Goal: Find specific page/section: Find specific page/section

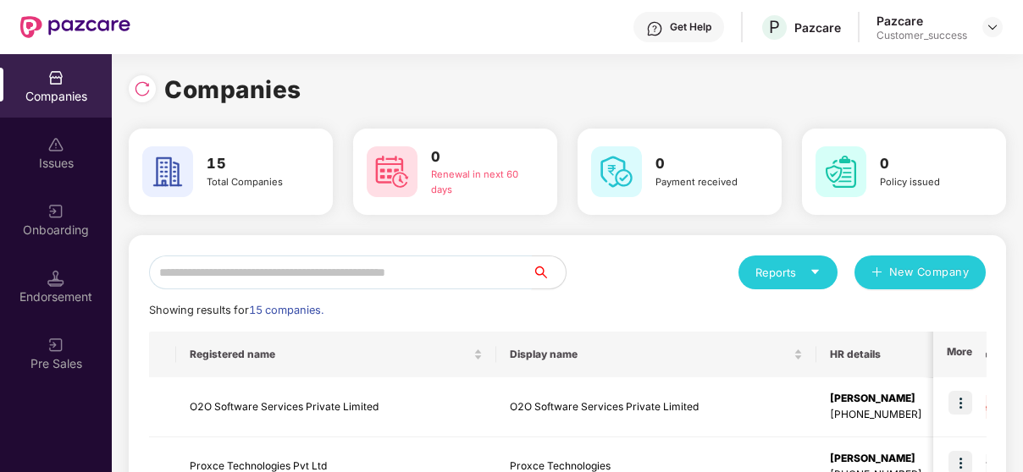
drag, startPoint x: 305, startPoint y: 251, endPoint x: 299, endPoint y: 261, distance: 11.0
click at [299, 261] on input "text" at bounding box center [340, 273] width 383 height 34
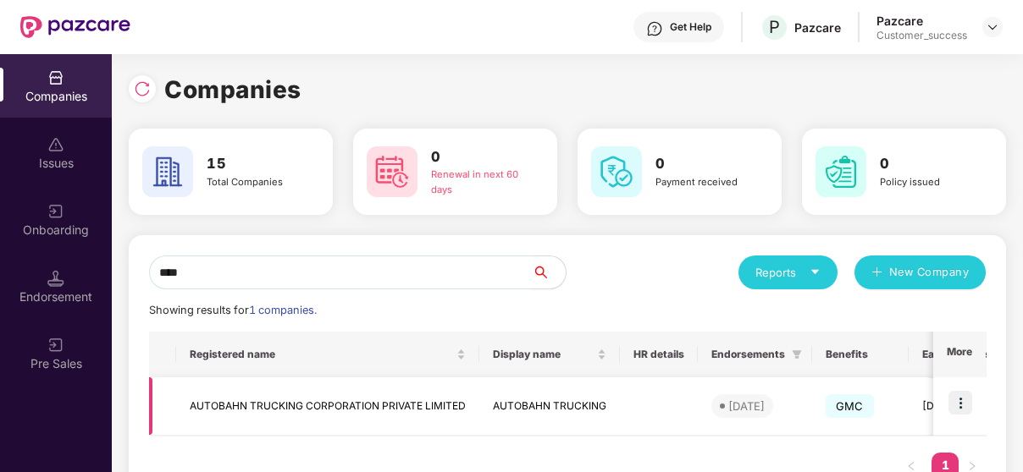
type input "****"
click at [955, 401] on img at bounding box center [960, 403] width 24 height 24
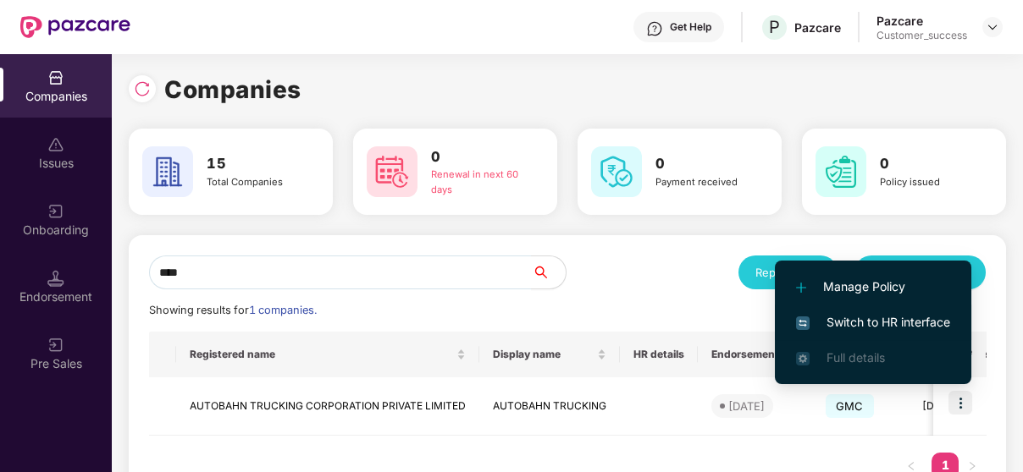
click at [877, 328] on span "Switch to HR interface" at bounding box center [873, 322] width 154 height 19
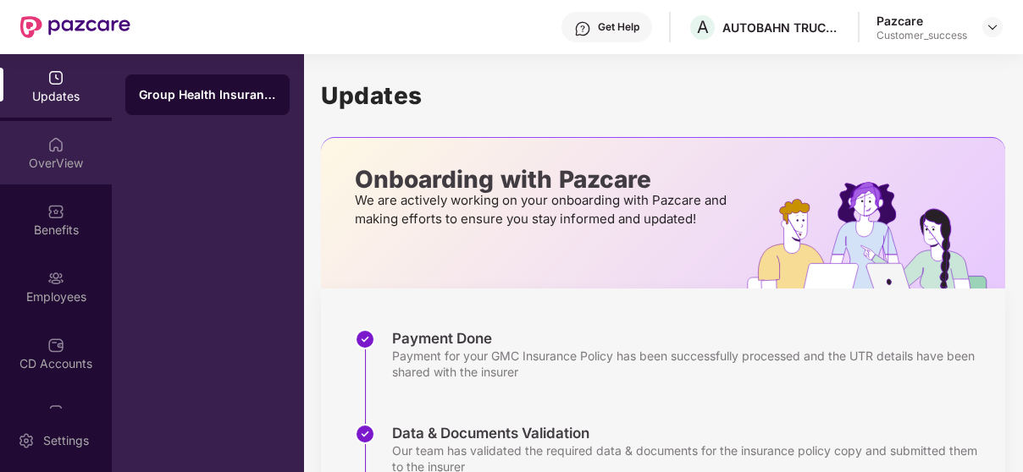
click at [52, 181] on div "OverView" at bounding box center [56, 152] width 112 height 63
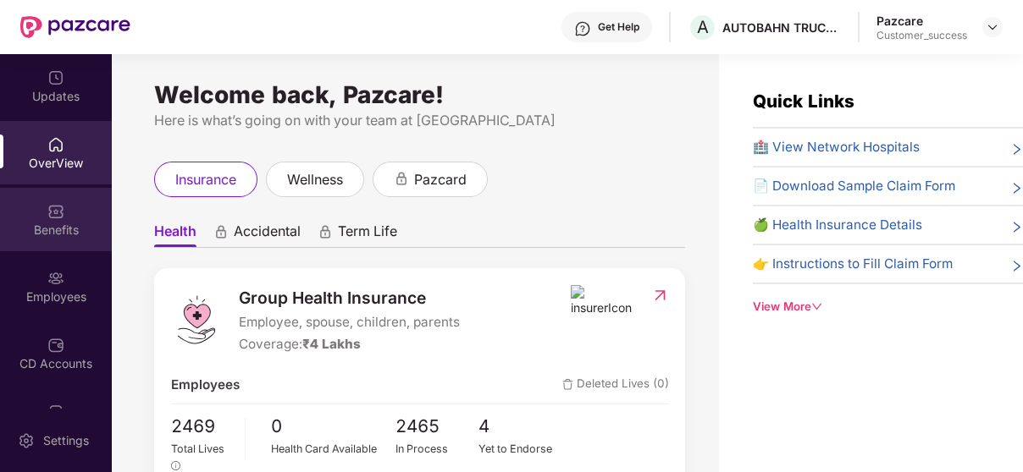
click at [37, 219] on div "Benefits" at bounding box center [56, 219] width 112 height 63
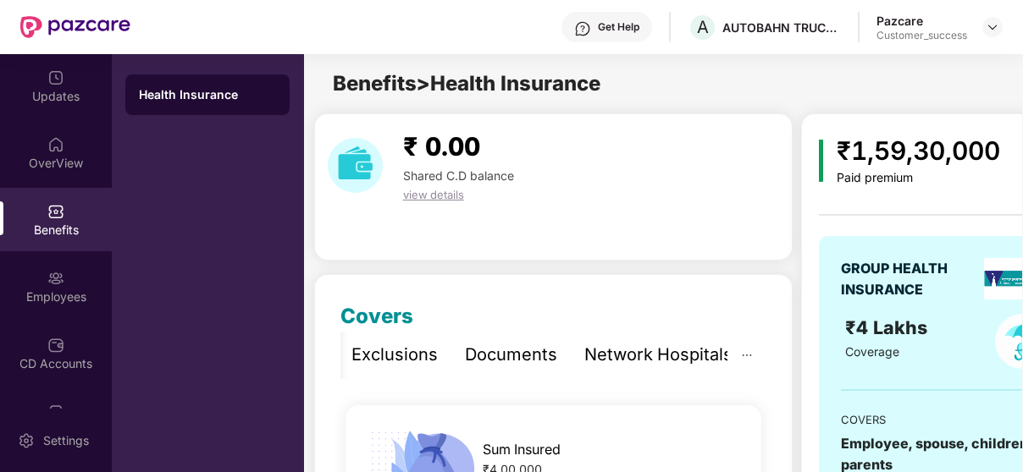
click at [696, 365] on div "Network Hospitals" at bounding box center [658, 355] width 148 height 26
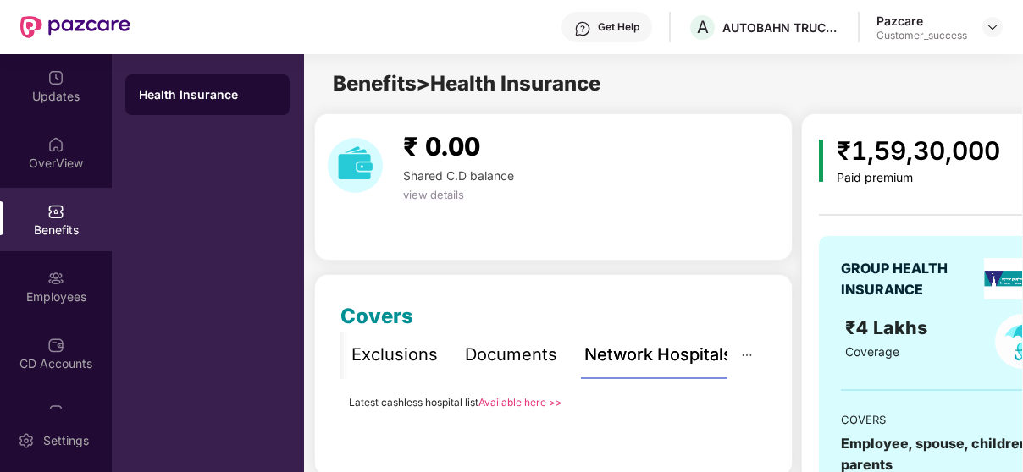
click at [537, 396] on link "Available here >>" at bounding box center [520, 402] width 84 height 13
click at [527, 404] on link "Available here >>" at bounding box center [520, 402] width 84 height 13
